Goal: Navigation & Orientation: Find specific page/section

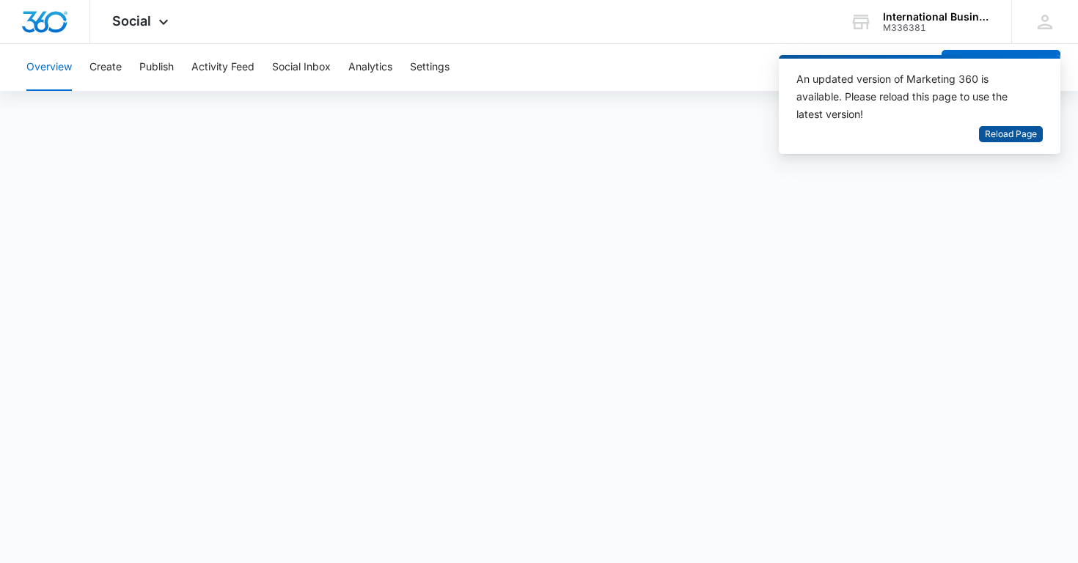
click at [993, 132] on span "Reload Page" at bounding box center [1011, 135] width 52 height 14
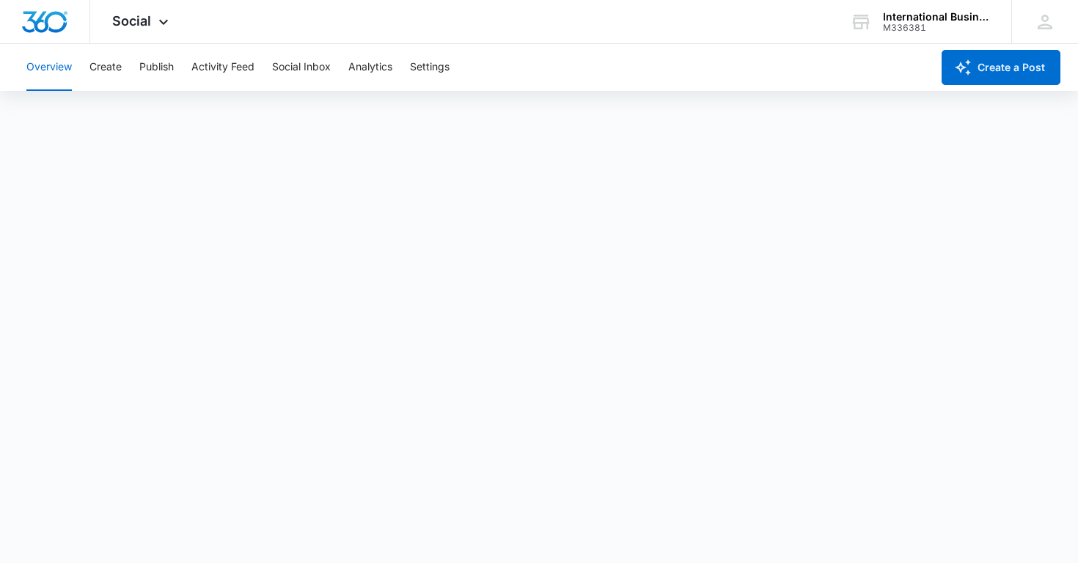
click at [57, 67] on button "Overview" at bounding box center [48, 67] width 45 height 47
click at [164, 23] on icon at bounding box center [164, 26] width 18 height 18
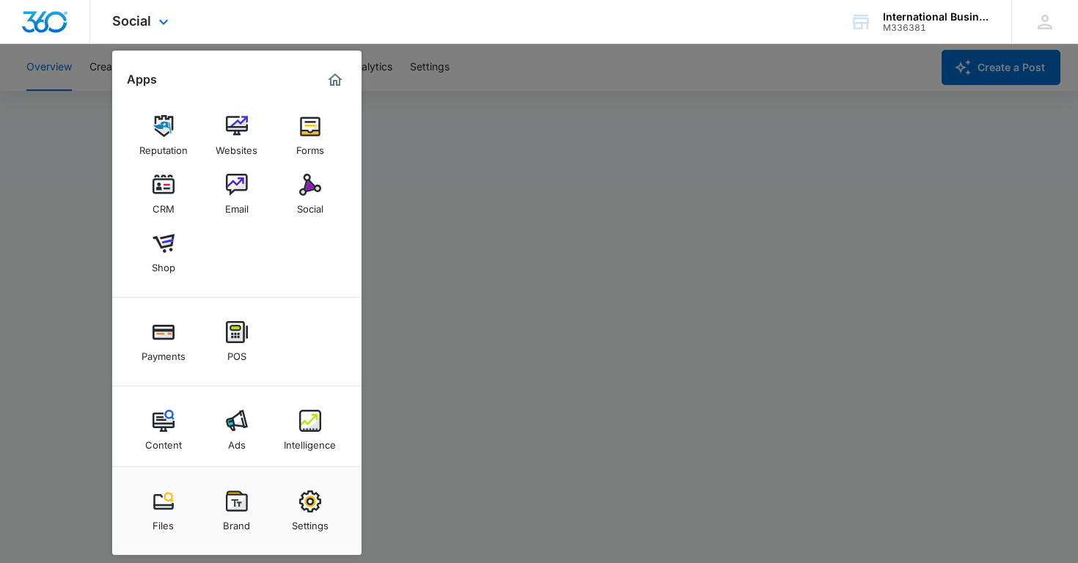
click at [45, 25] on img "Dashboard" at bounding box center [44, 22] width 47 height 22
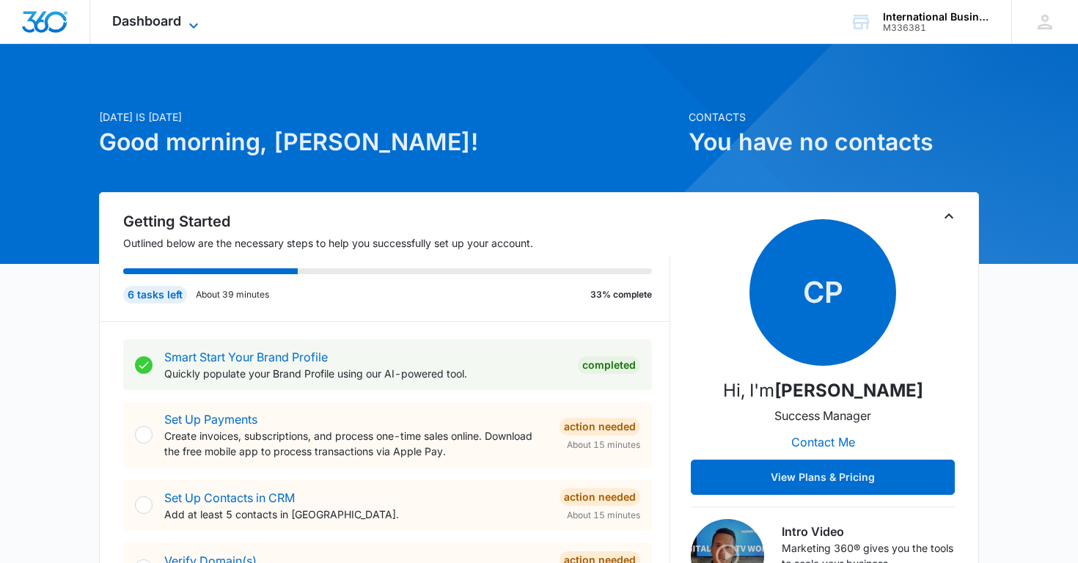
click at [190, 21] on icon at bounding box center [194, 26] width 18 height 18
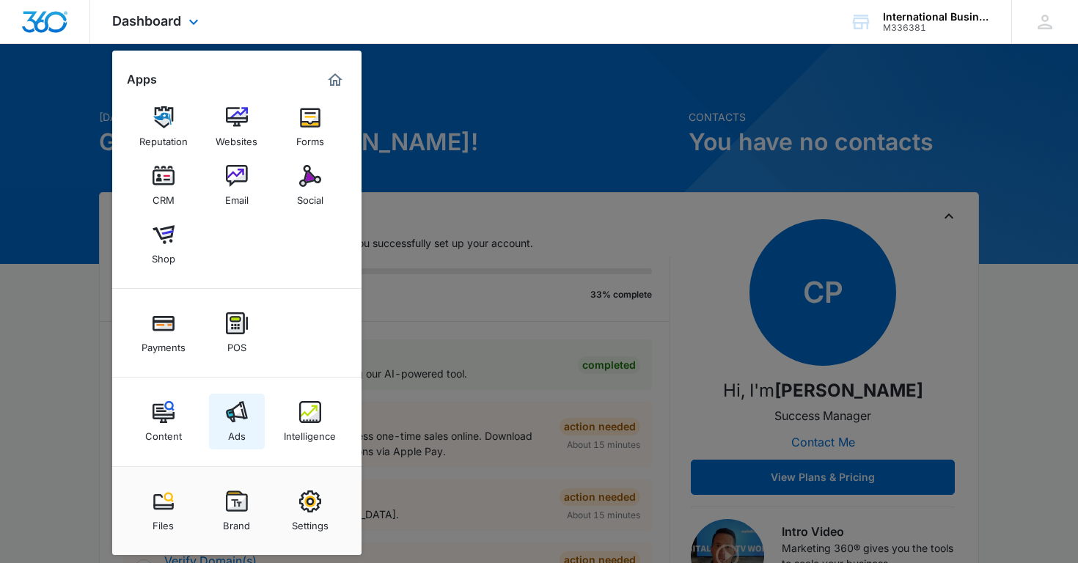
scroll to position [9, 0]
click at [383, 37] on div "Dashboard Apps Reputation Websites Forms CRM Email Social Shop Payments POS Con…" at bounding box center [539, 22] width 1078 height 44
click at [212, 21] on div "Dashboard Apps Reputation Websites Forms CRM Email Social Shop Payments POS Con…" at bounding box center [157, 21] width 134 height 43
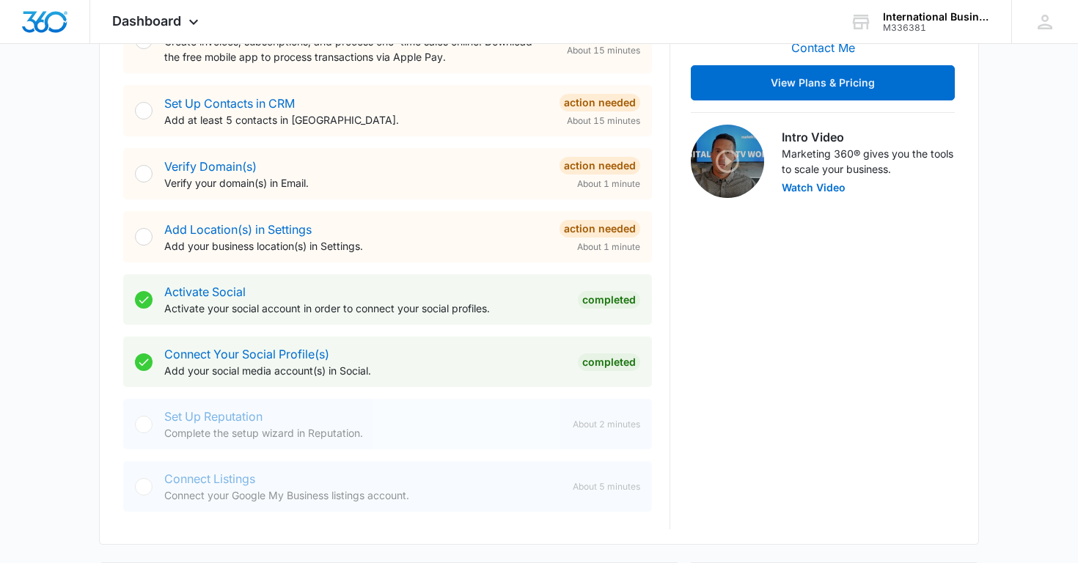
scroll to position [398, 0]
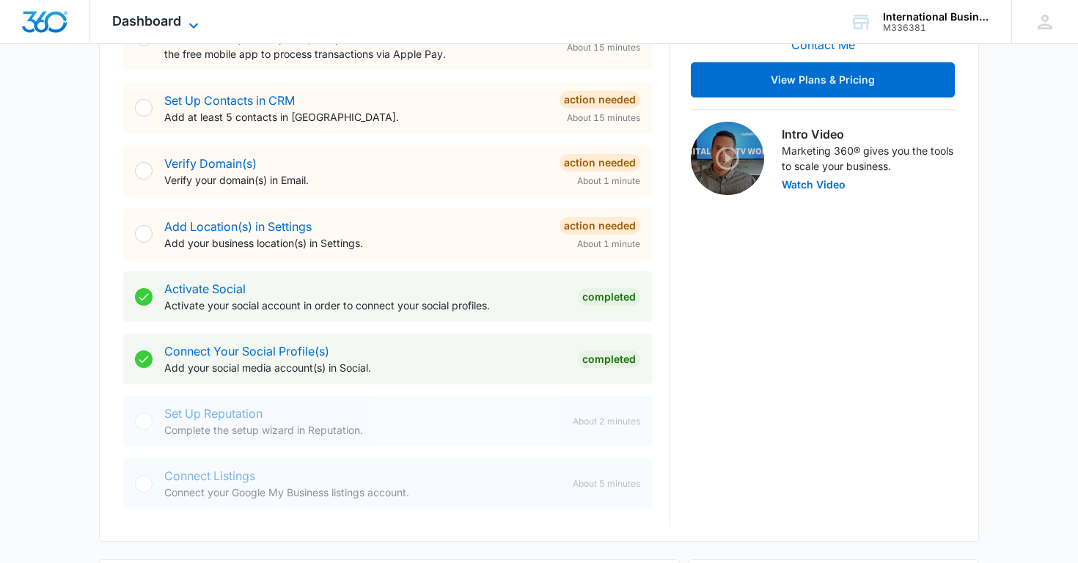
click at [193, 23] on icon at bounding box center [194, 26] width 18 height 18
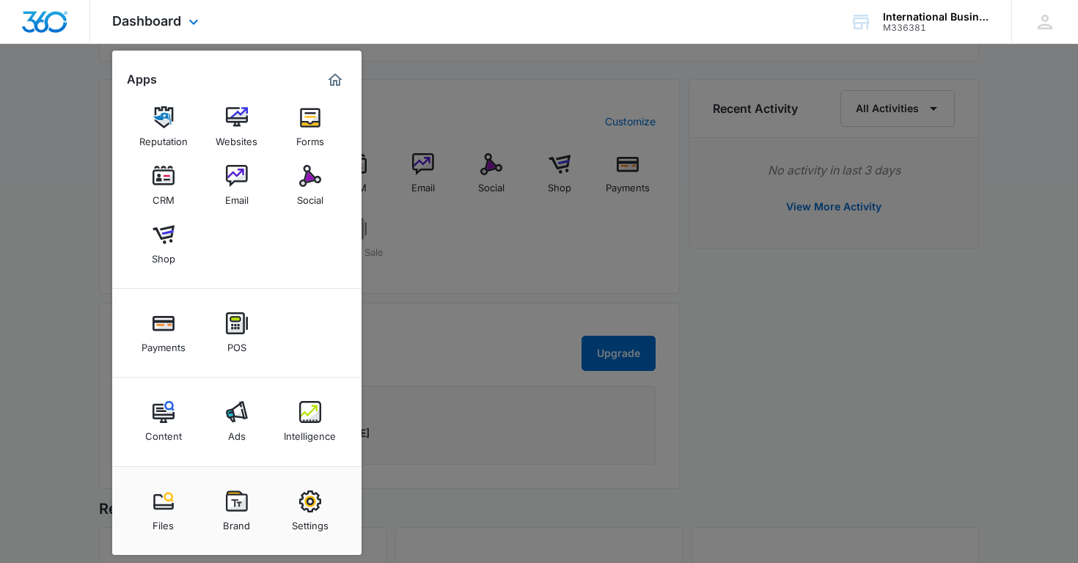
scroll to position [880, 0]
click at [172, 185] on img at bounding box center [164, 176] width 22 height 22
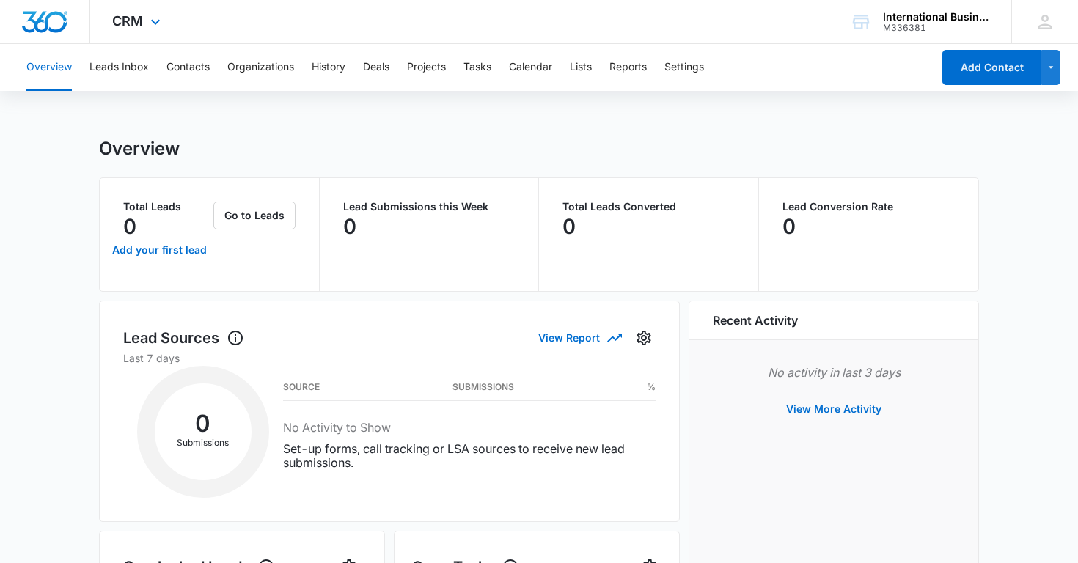
click at [50, 21] on img "Dashboard" at bounding box center [44, 22] width 47 height 22
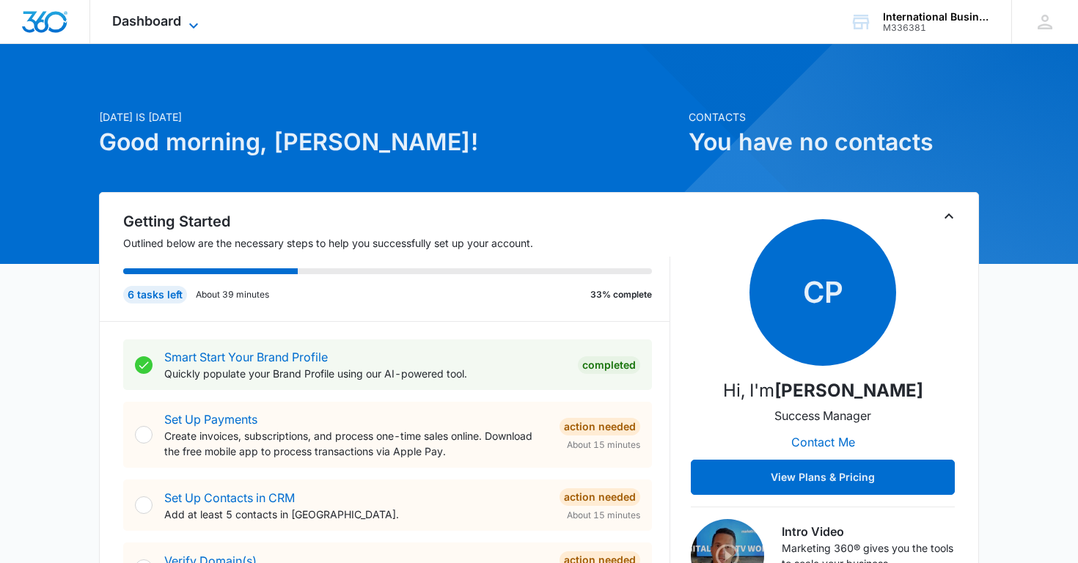
click at [189, 24] on icon at bounding box center [194, 26] width 18 height 18
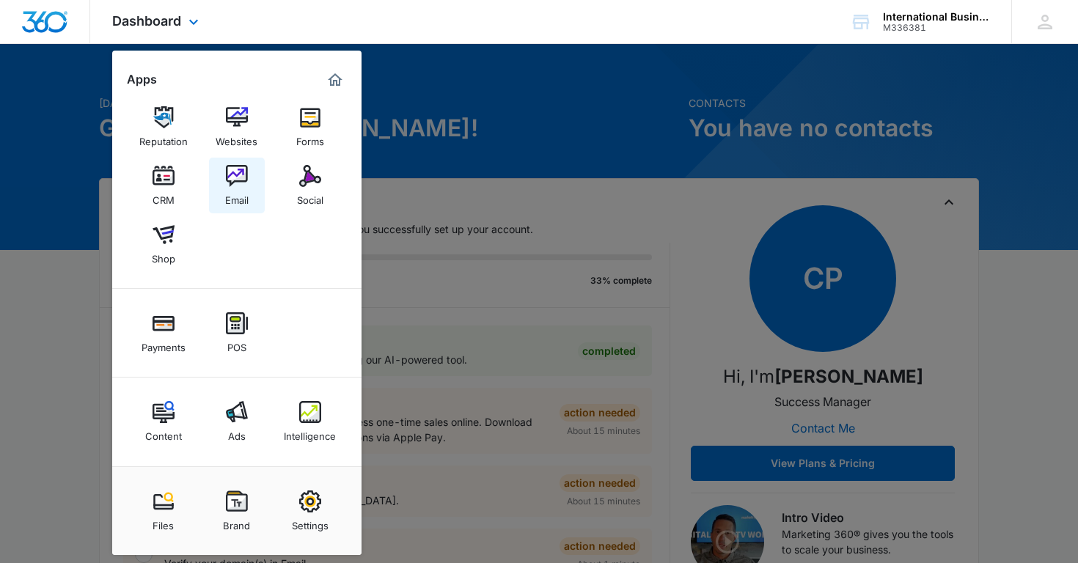
scroll to position [10, 0]
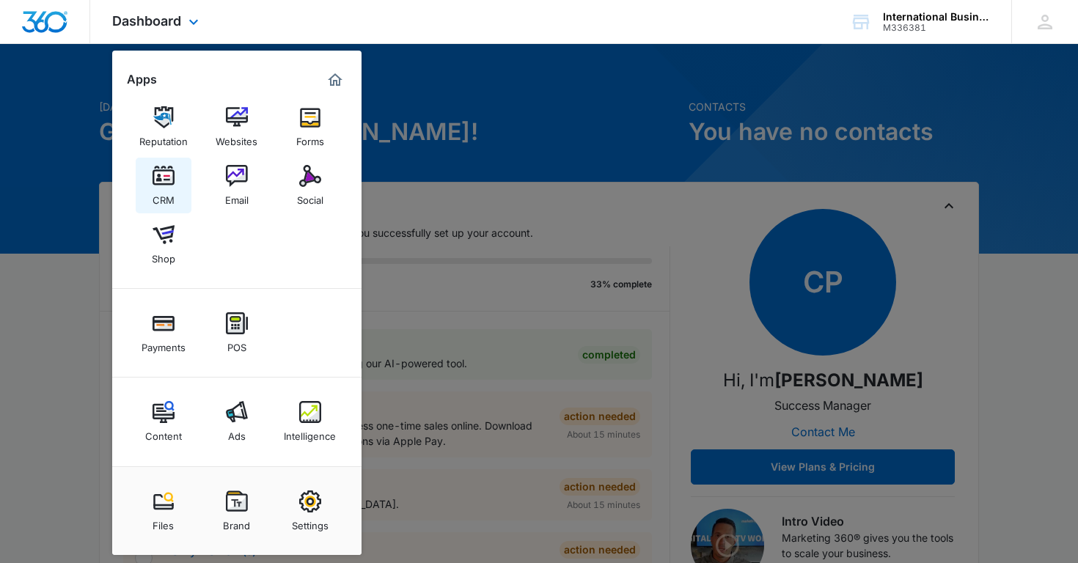
click at [167, 180] on img at bounding box center [164, 176] width 22 height 22
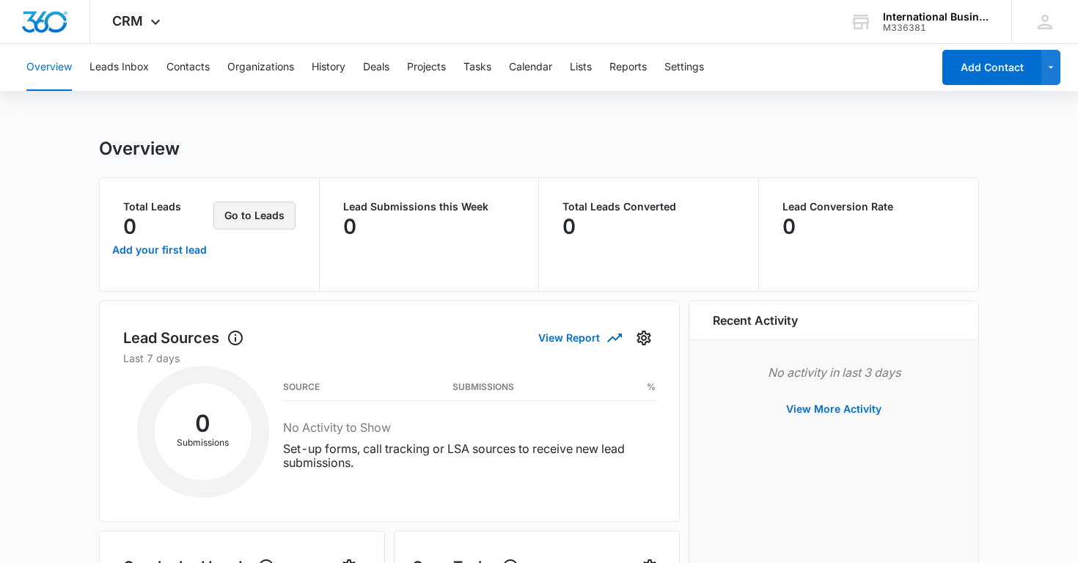
click at [258, 216] on button "Go to Leads" at bounding box center [254, 216] width 82 height 28
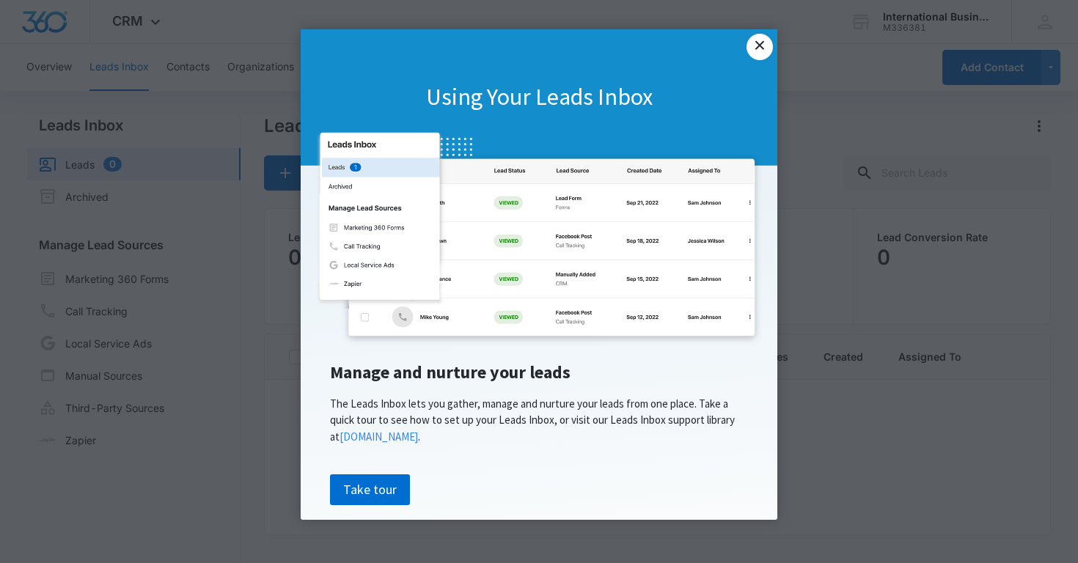
click at [759, 49] on link "×" at bounding box center [760, 47] width 26 height 26
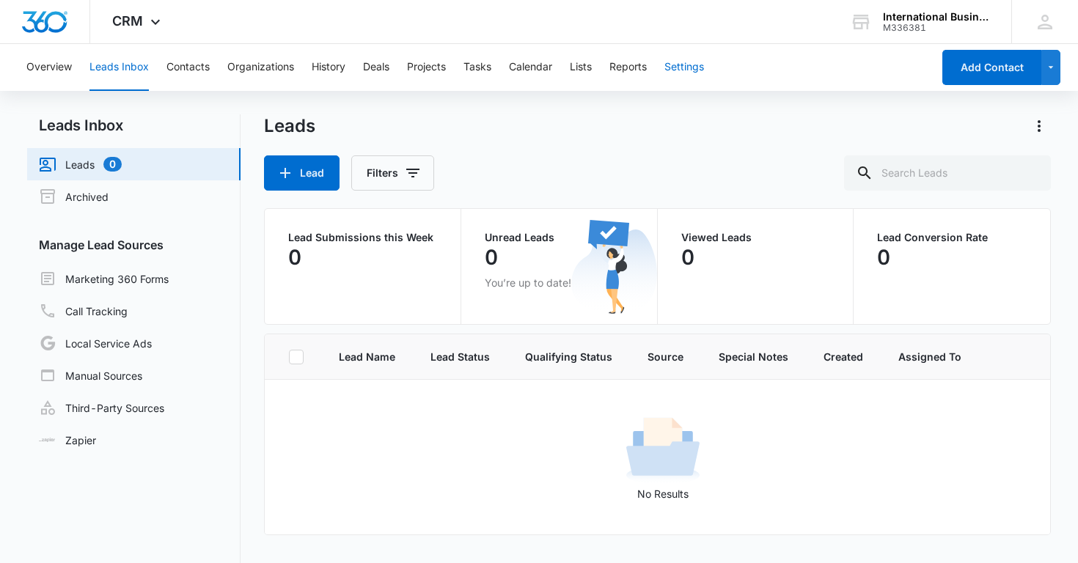
click at [690, 73] on button "Settings" at bounding box center [685, 67] width 40 height 47
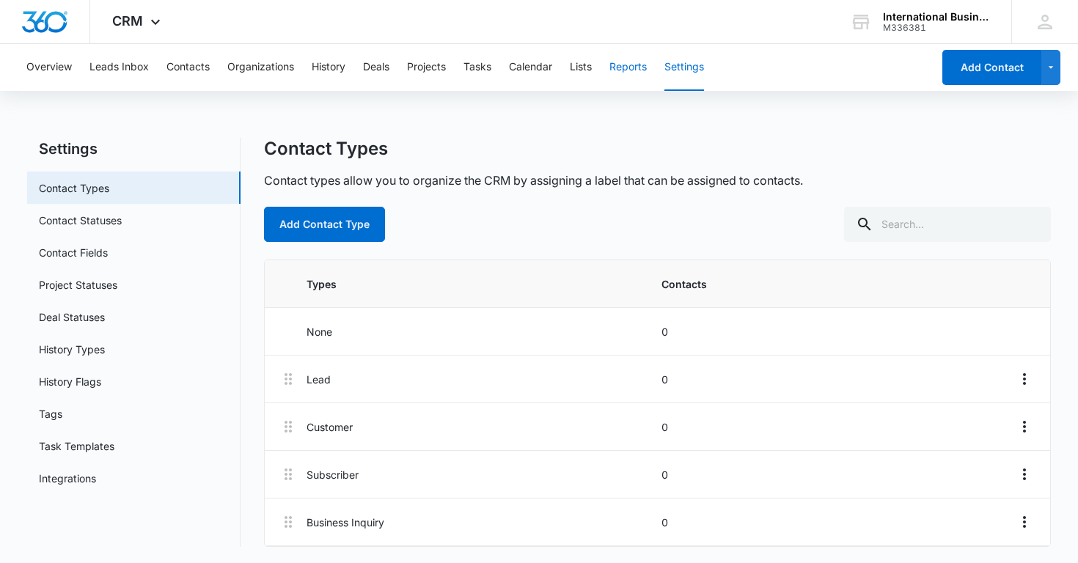
click at [630, 58] on button "Reports" at bounding box center [628, 67] width 37 height 47
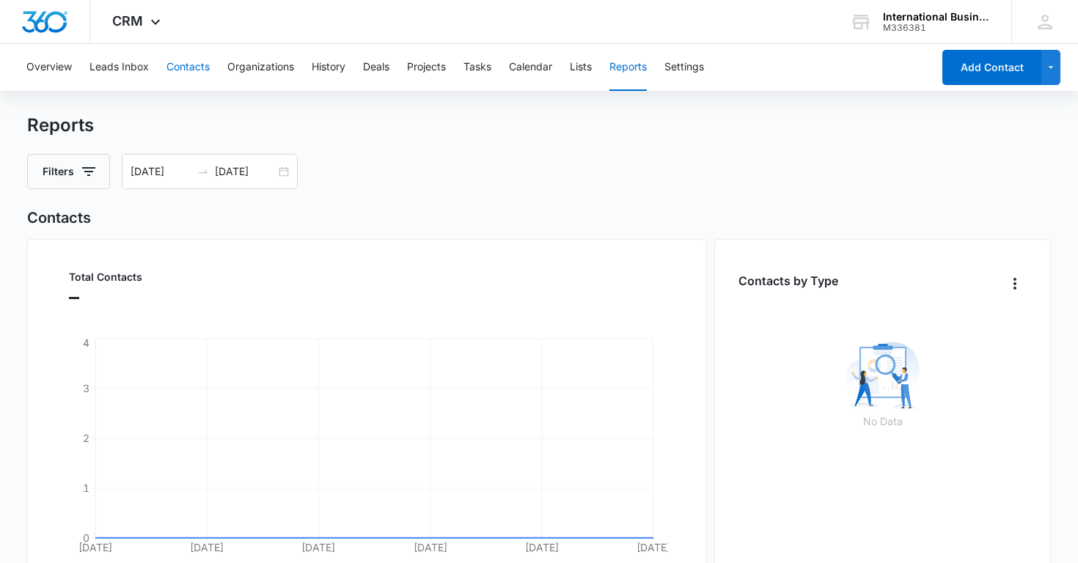
click at [186, 68] on button "Contacts" at bounding box center [188, 67] width 43 height 47
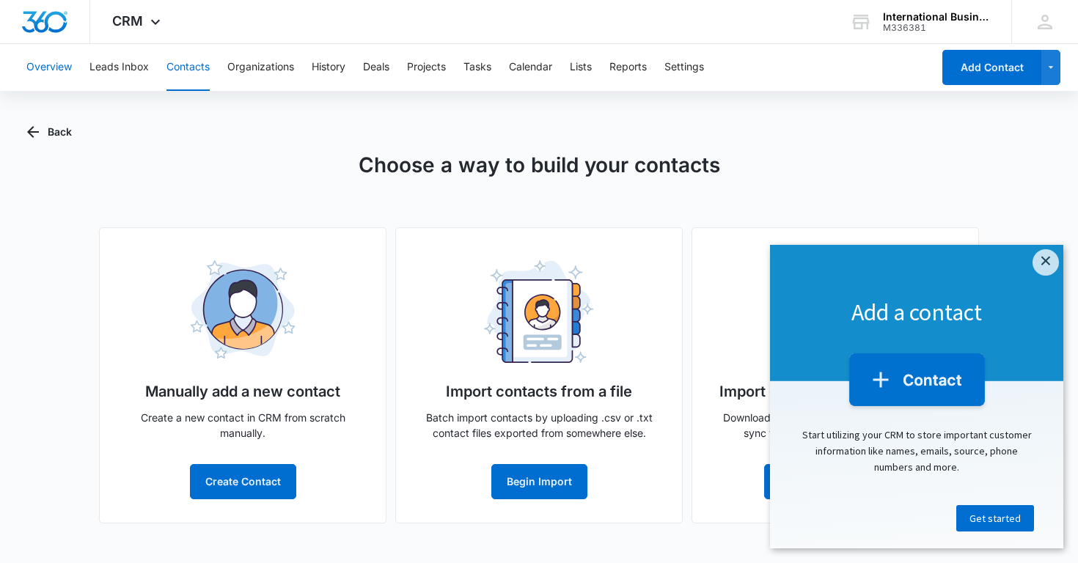
click at [56, 65] on button "Overview" at bounding box center [48, 67] width 45 height 47
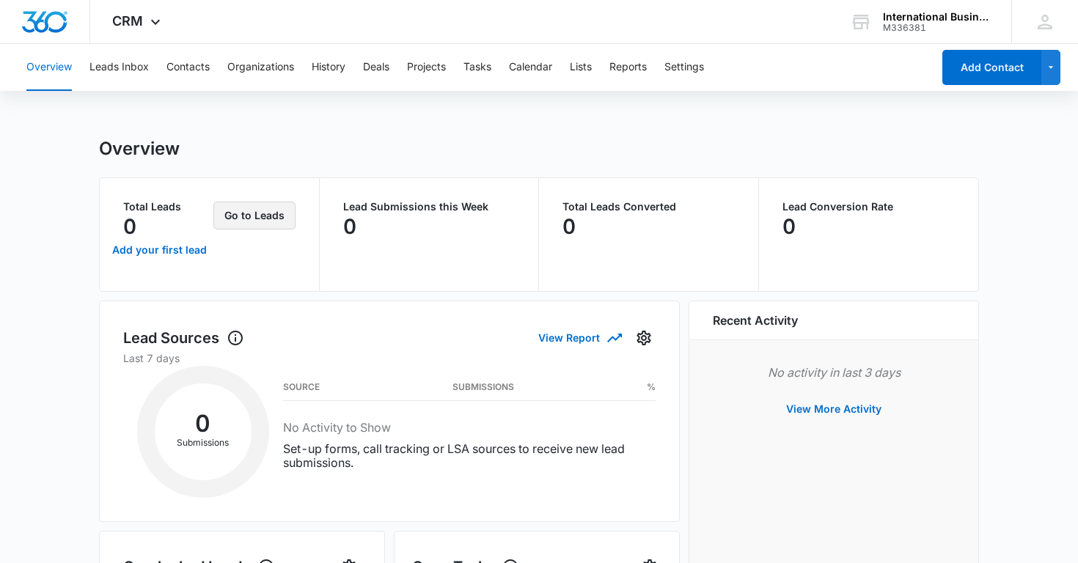
click at [255, 219] on button "Go to Leads" at bounding box center [254, 216] width 82 height 28
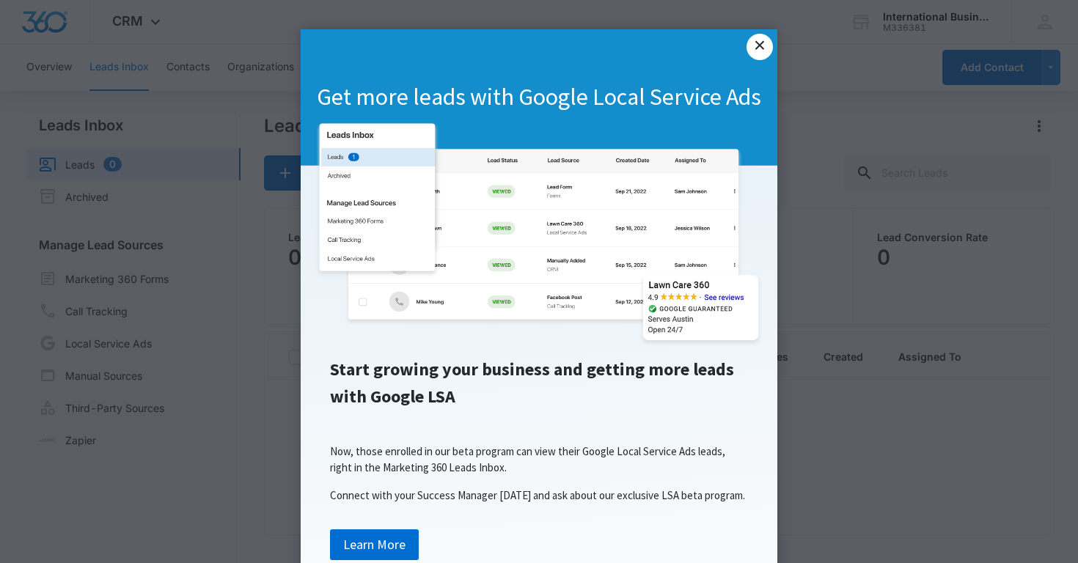
click at [764, 46] on link "×" at bounding box center [760, 47] width 26 height 26
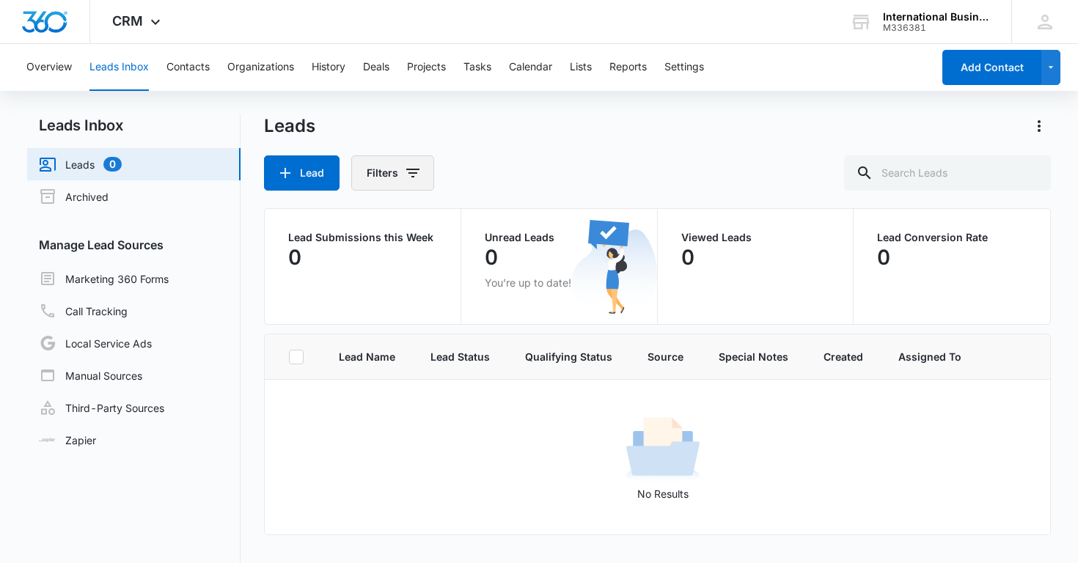
click at [408, 175] on icon "Filters" at bounding box center [413, 173] width 18 height 18
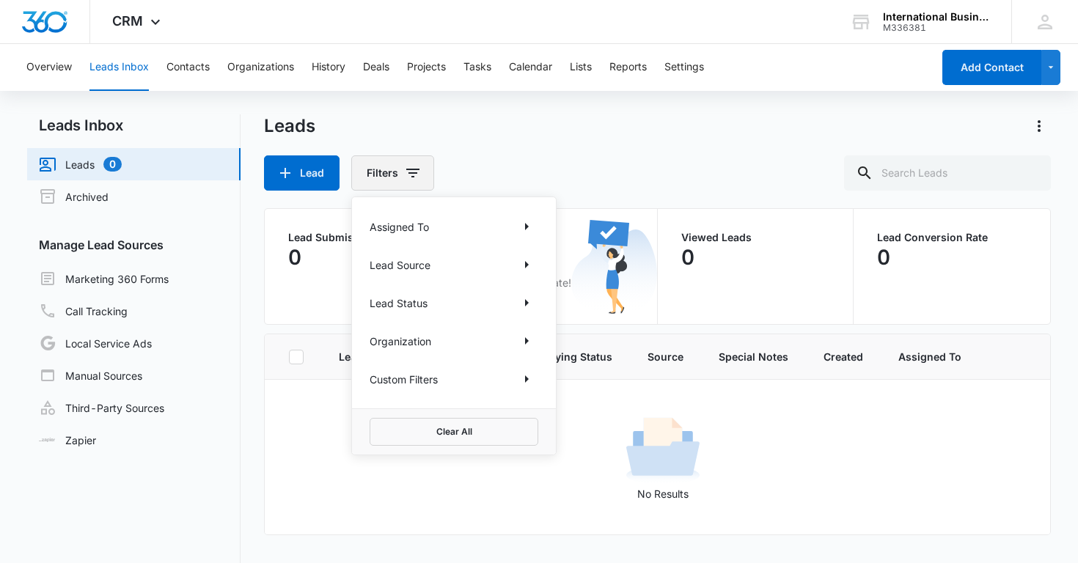
click at [408, 175] on icon "Filters" at bounding box center [413, 173] width 18 height 18
